Goal: Task Accomplishment & Management: Manage account settings

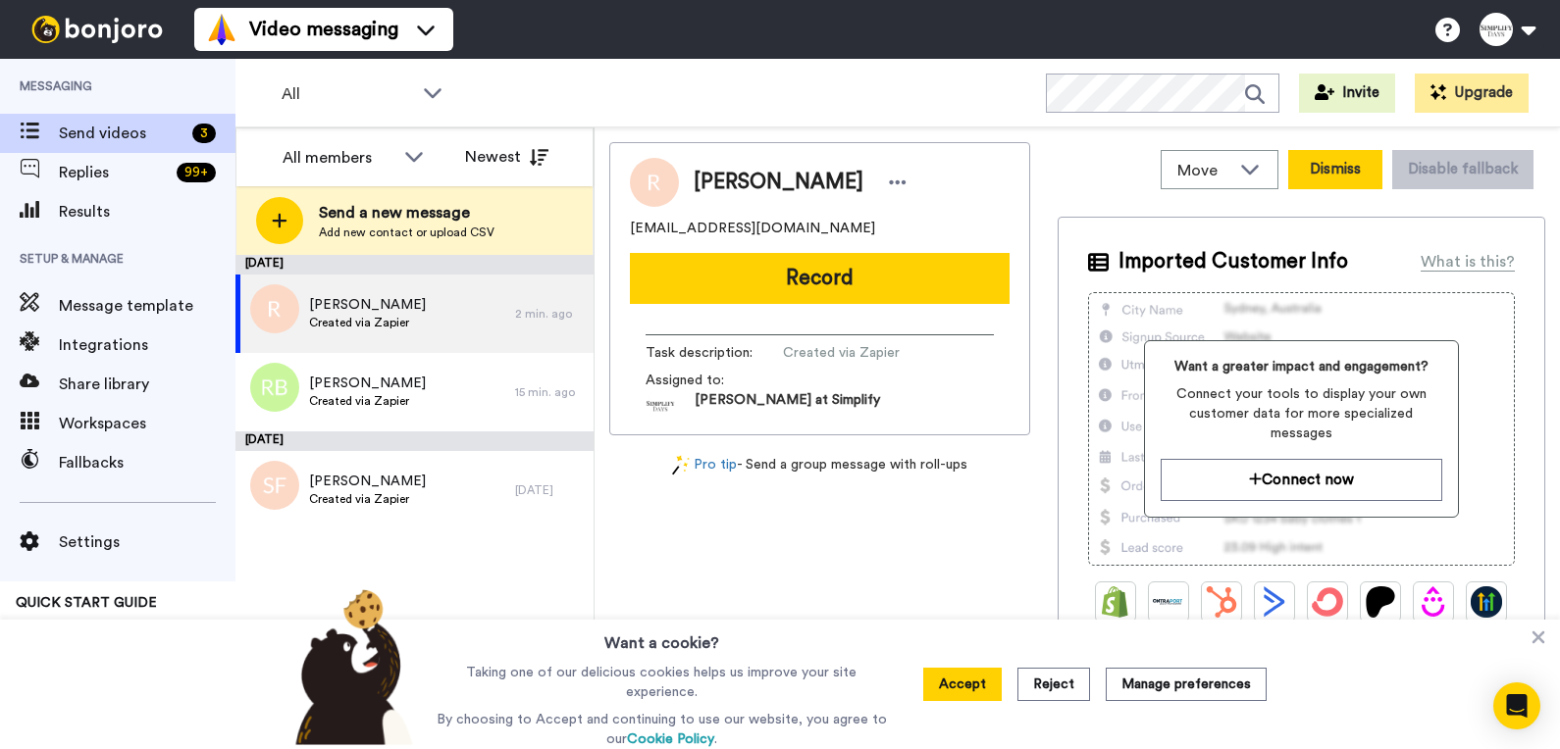
click at [1306, 175] on button "Dismiss" at bounding box center [1335, 169] width 94 height 39
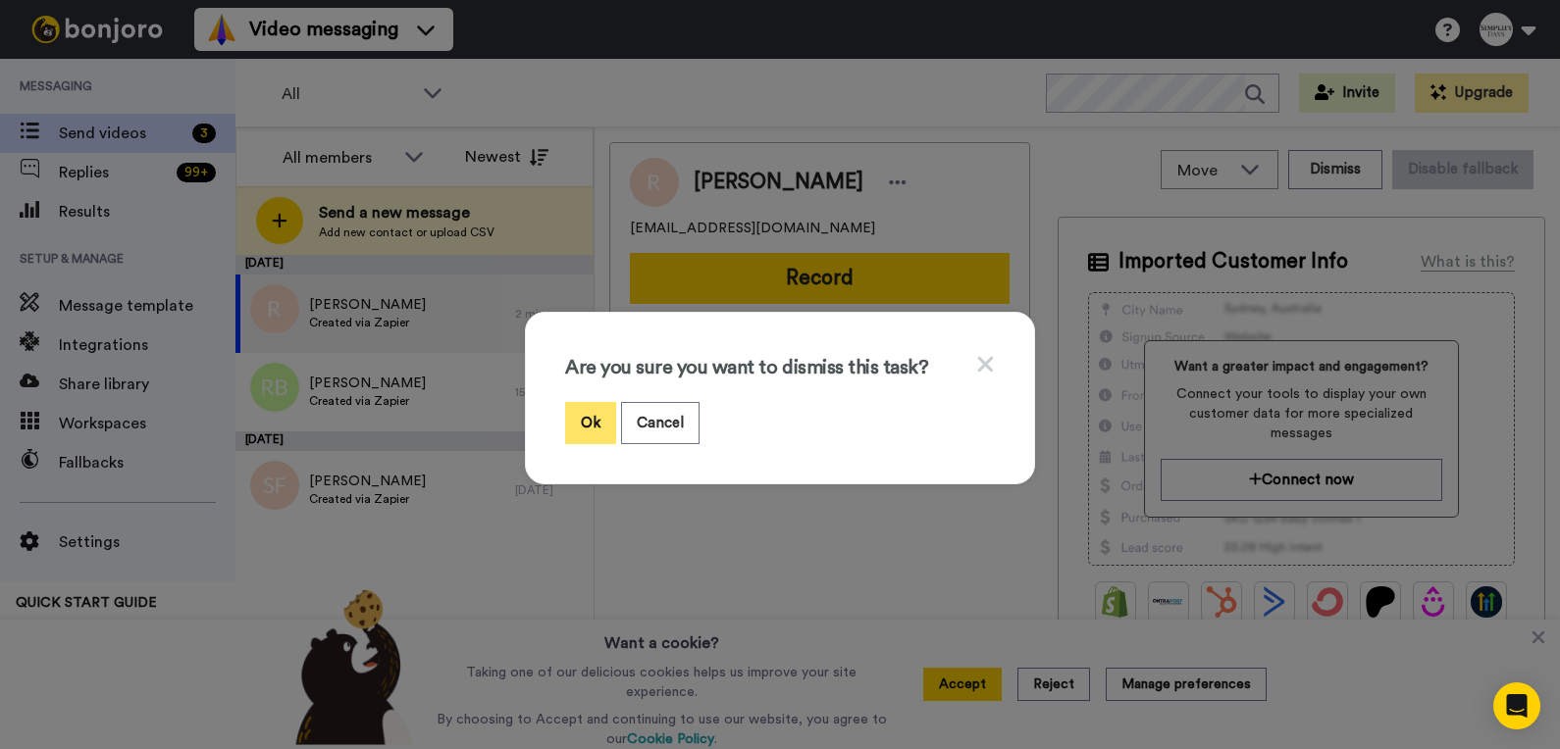
click at [586, 412] on button "Ok" at bounding box center [590, 423] width 51 height 42
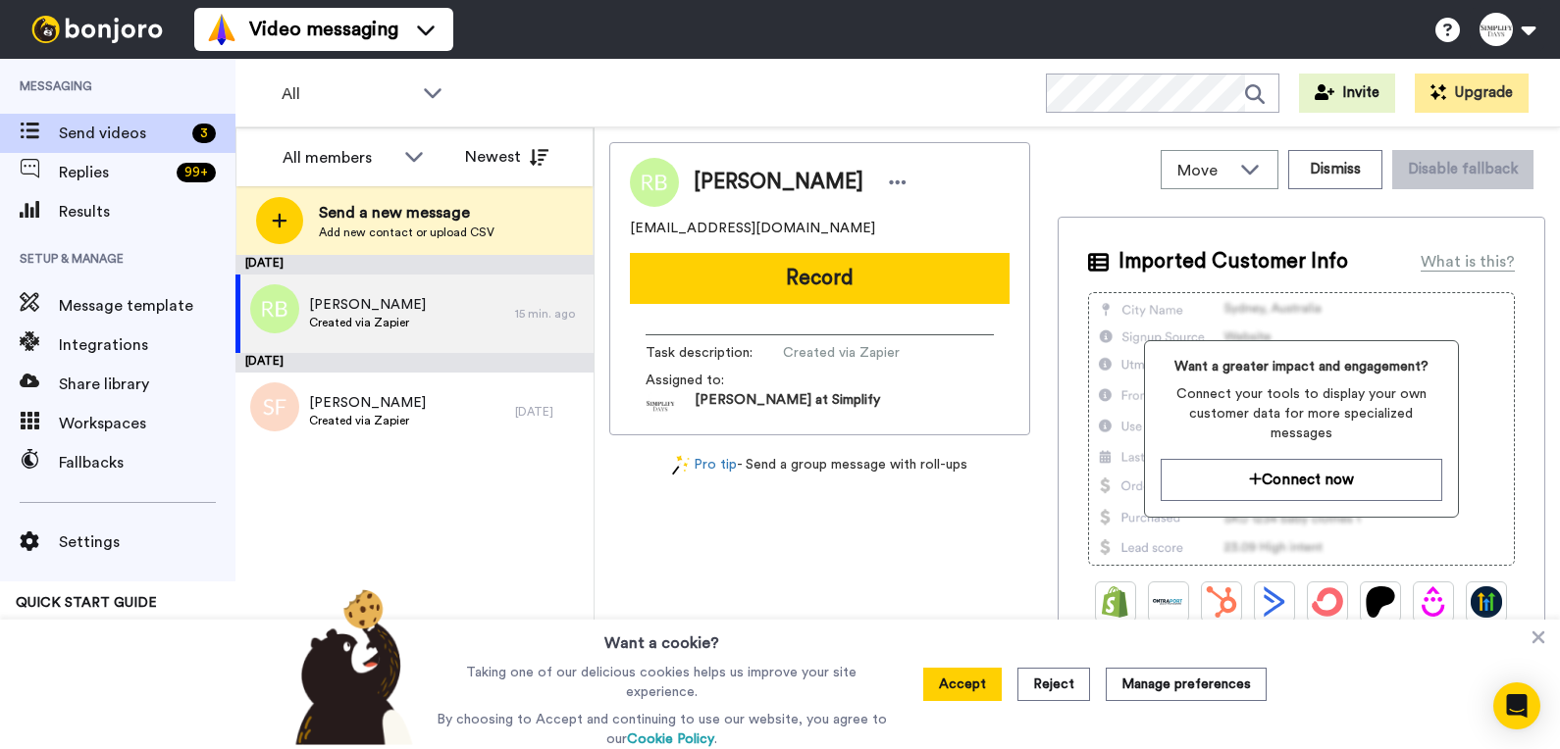
scroll to position [76, 0]
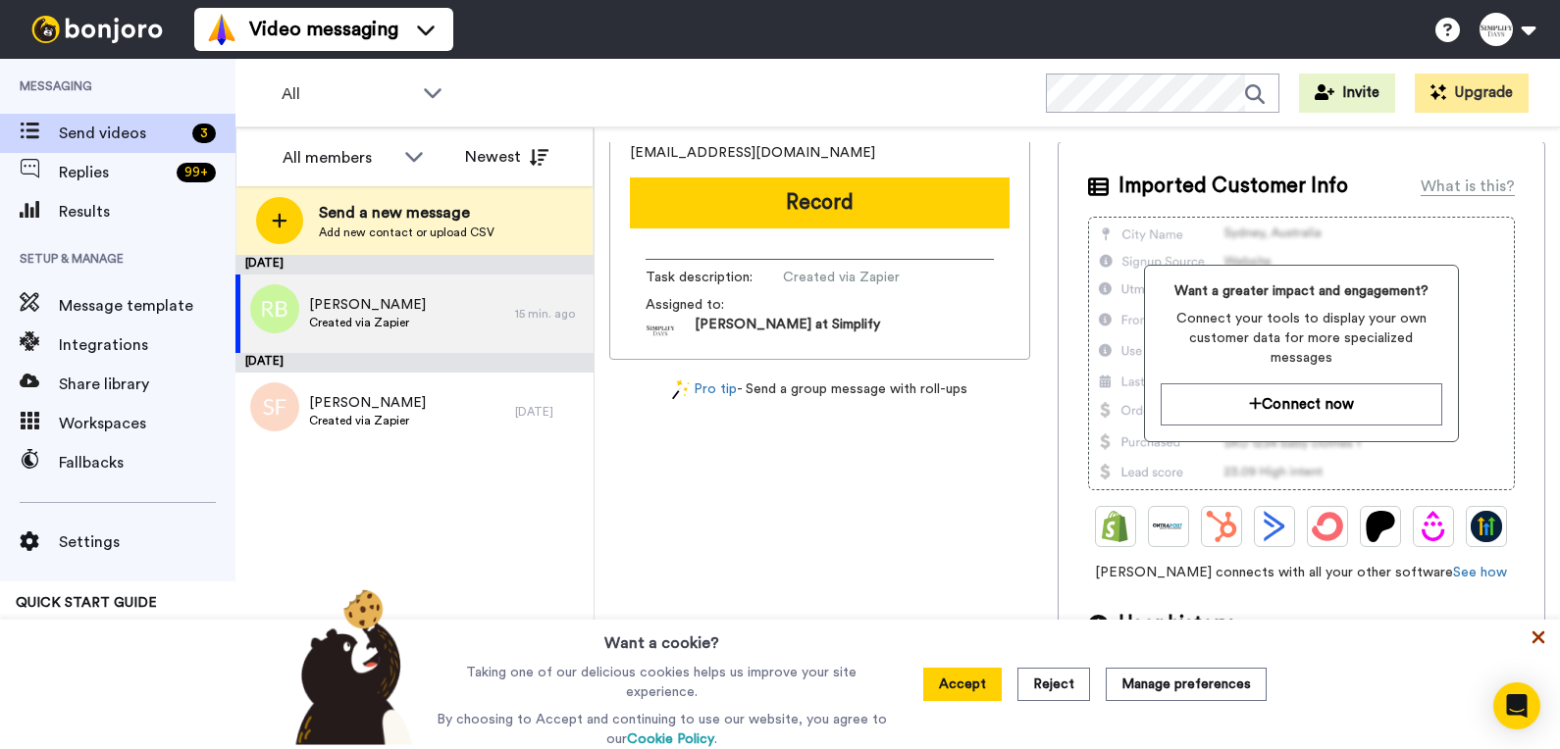
click at [1541, 642] on icon at bounding box center [1538, 638] width 20 height 20
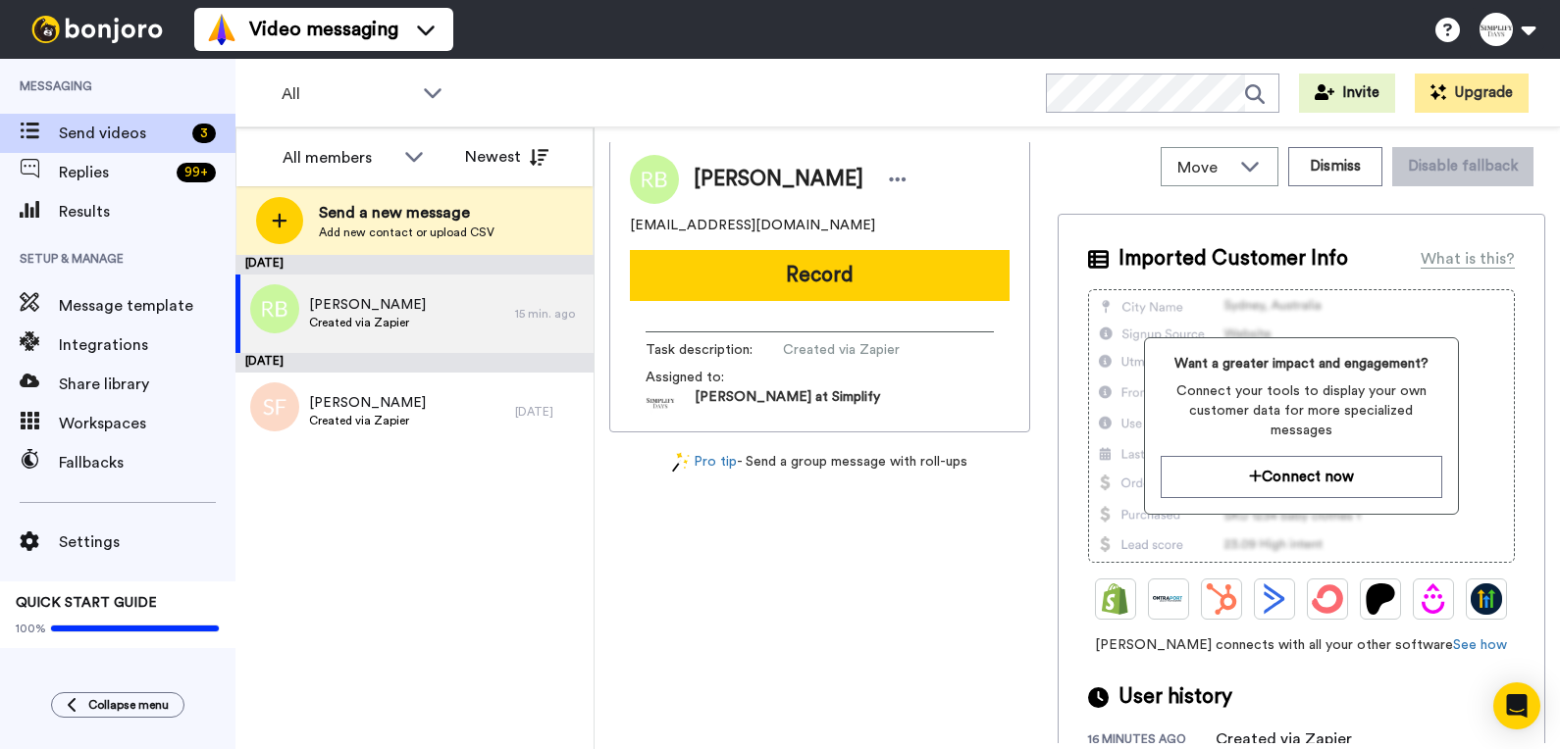
scroll to position [0, 0]
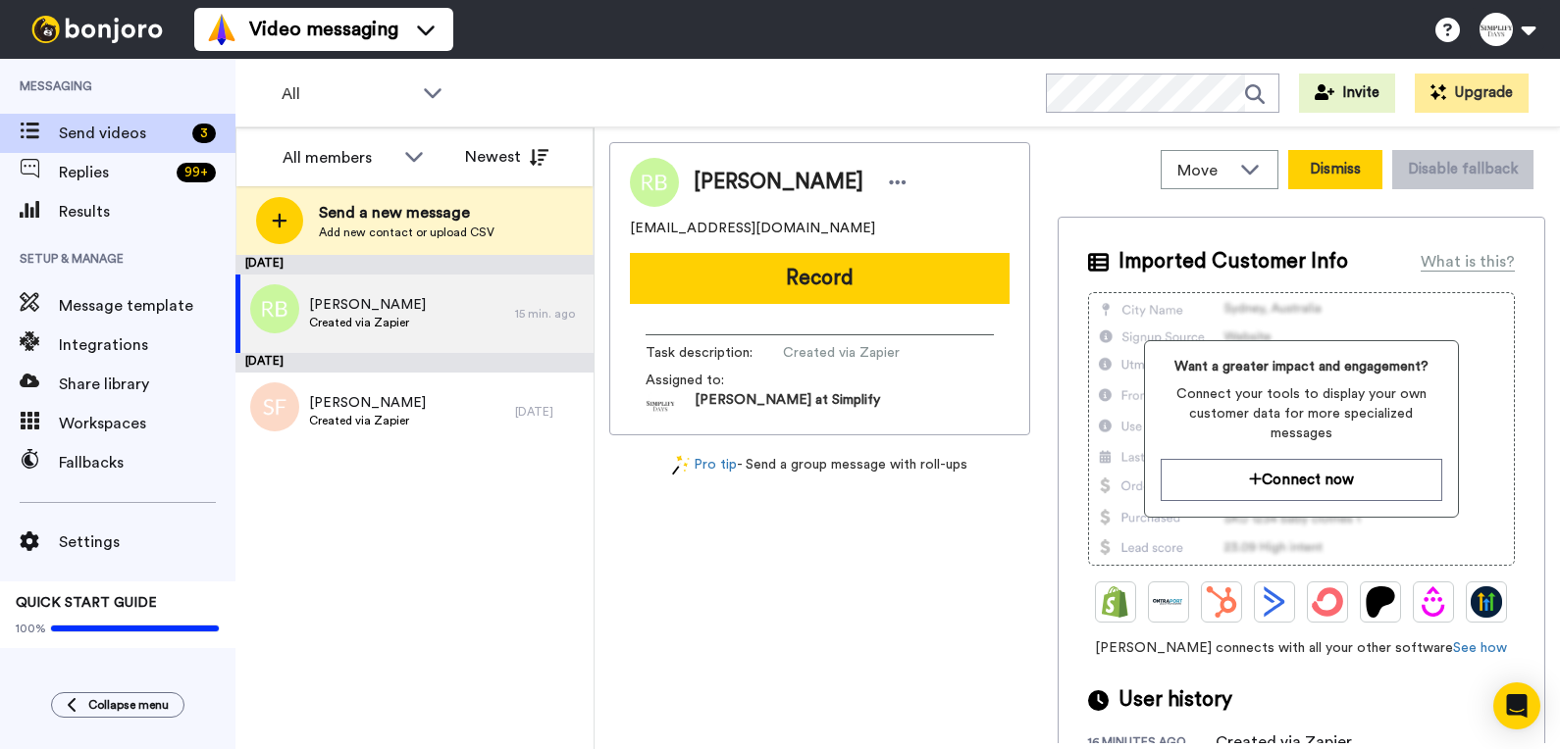
click at [1333, 177] on button "Dismiss" at bounding box center [1335, 169] width 94 height 39
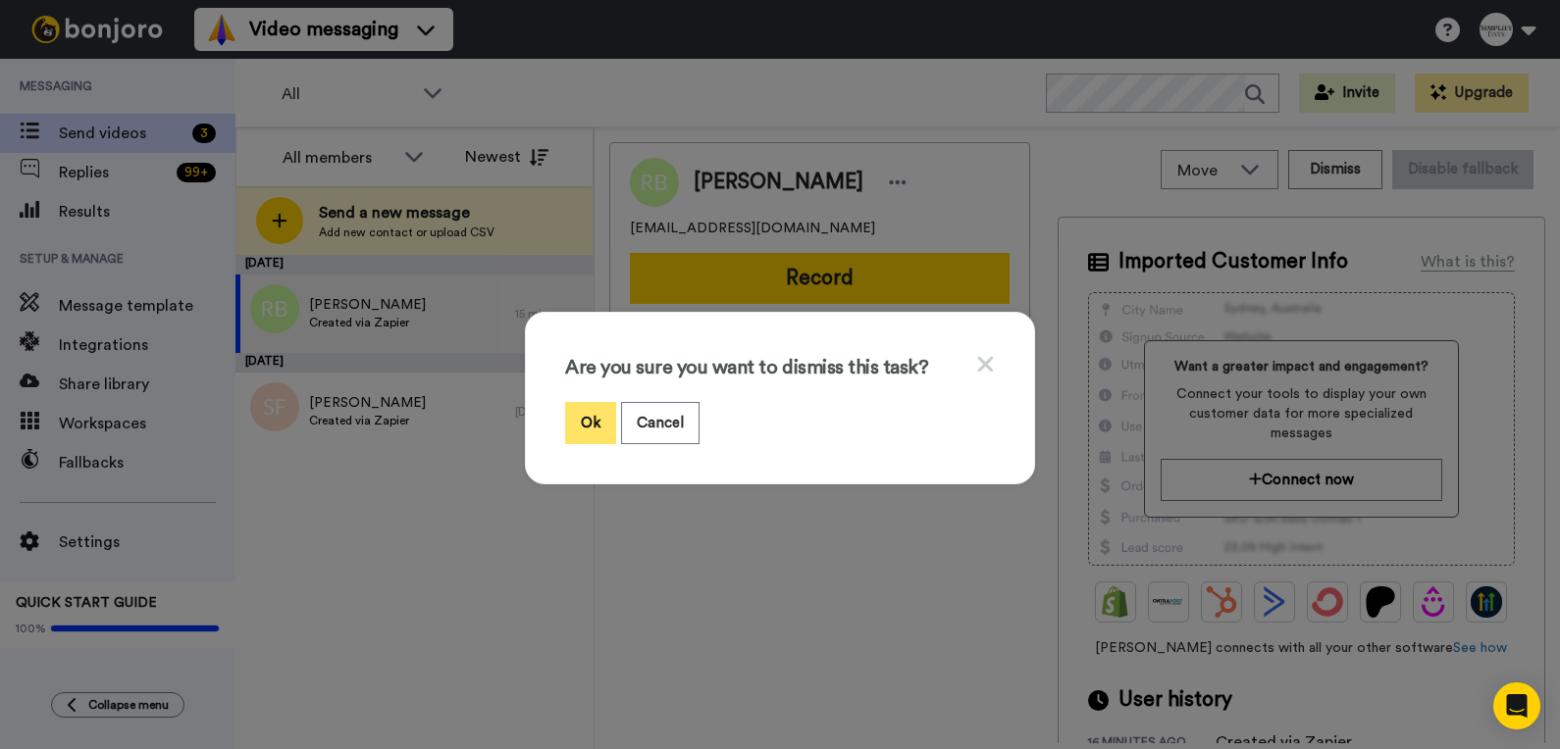
click at [587, 413] on button "Ok" at bounding box center [590, 423] width 51 height 42
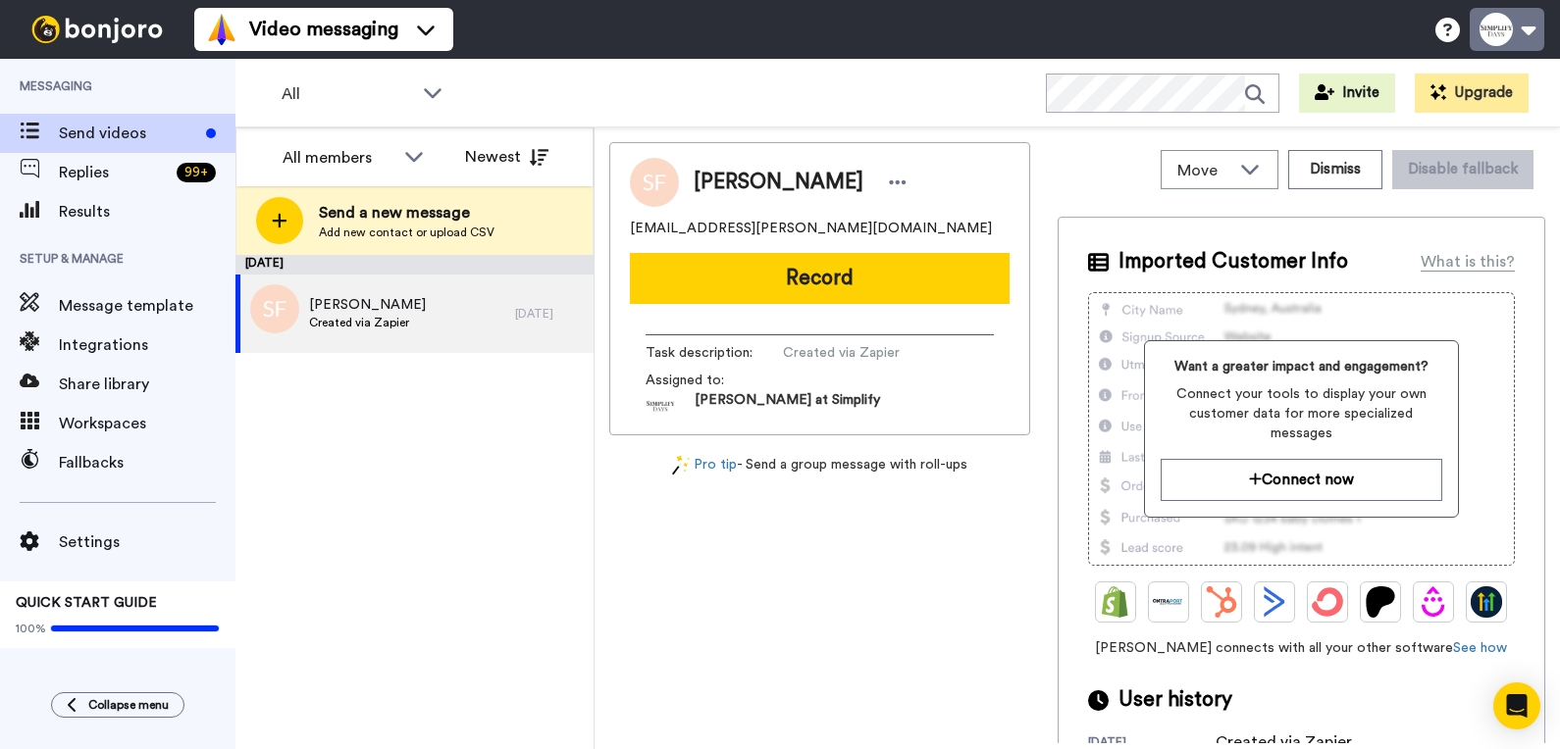
click at [1512, 23] on button at bounding box center [1506, 29] width 75 height 43
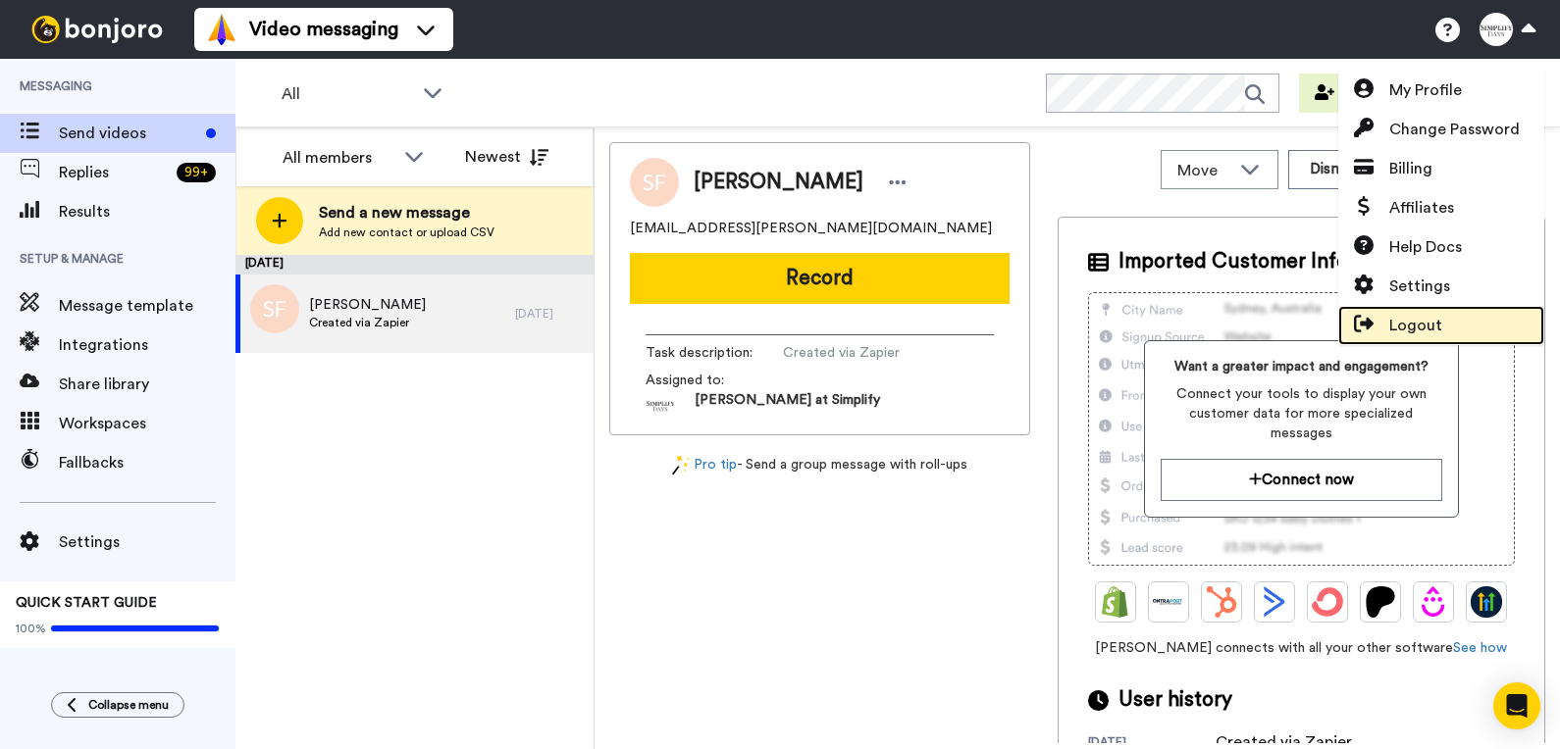
click at [1427, 323] on span "Logout" at bounding box center [1415, 326] width 53 height 24
